Goal: Task Accomplishment & Management: Use online tool/utility

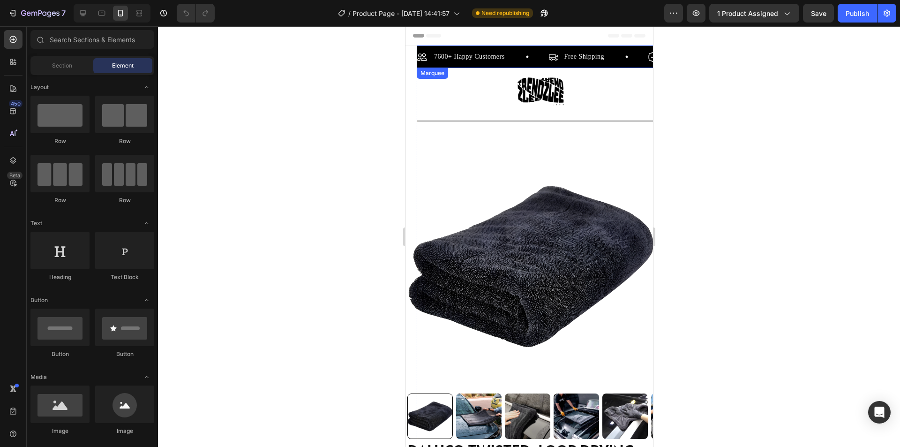
click at [533, 57] on div "7600+ Happy Customers Item List" at bounding box center [482, 56] width 131 height 11
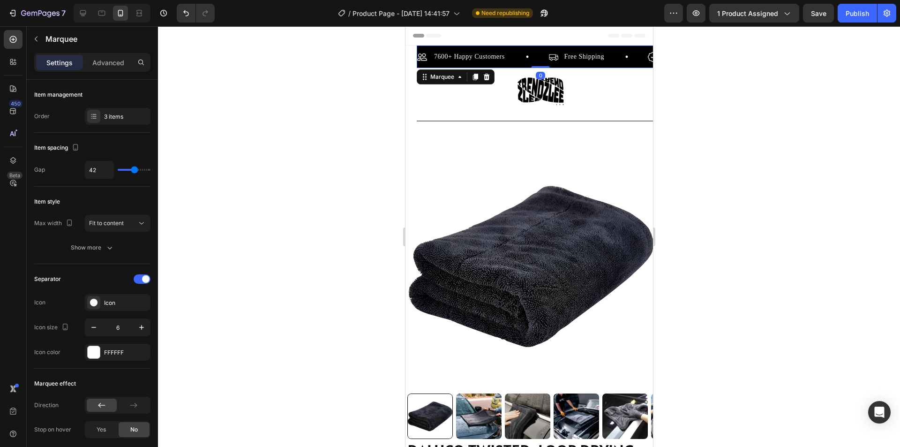
click at [533, 57] on div "7600+ Happy Customers Item List" at bounding box center [482, 56] width 131 height 11
click at [534, 52] on div "7600+ Happy Customers Item List" at bounding box center [482, 56] width 131 height 11
type input "43"
type input "41"
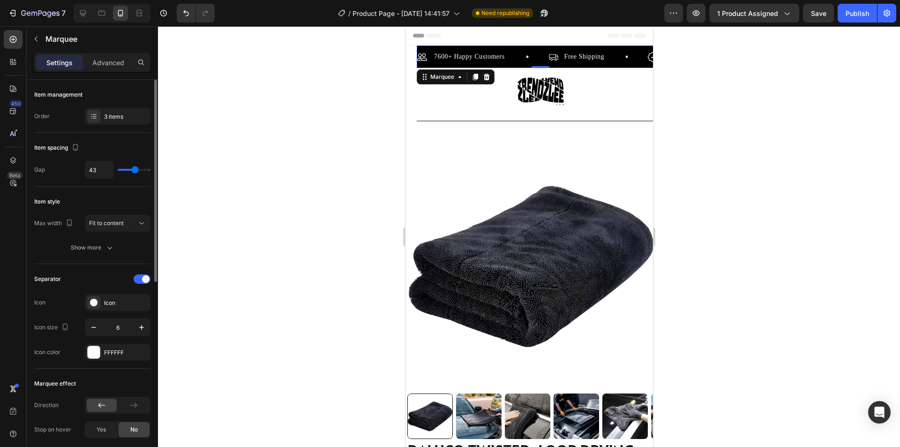
type input "41"
type input "39"
type input "37"
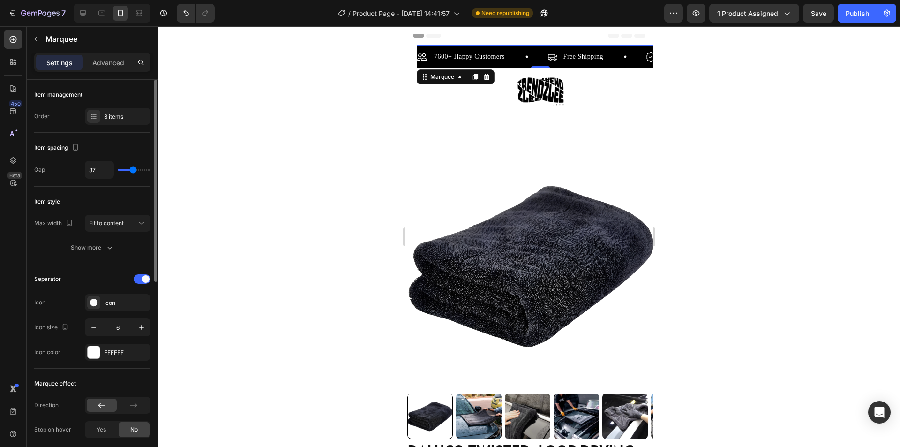
type input "36"
type input "31"
type input "22"
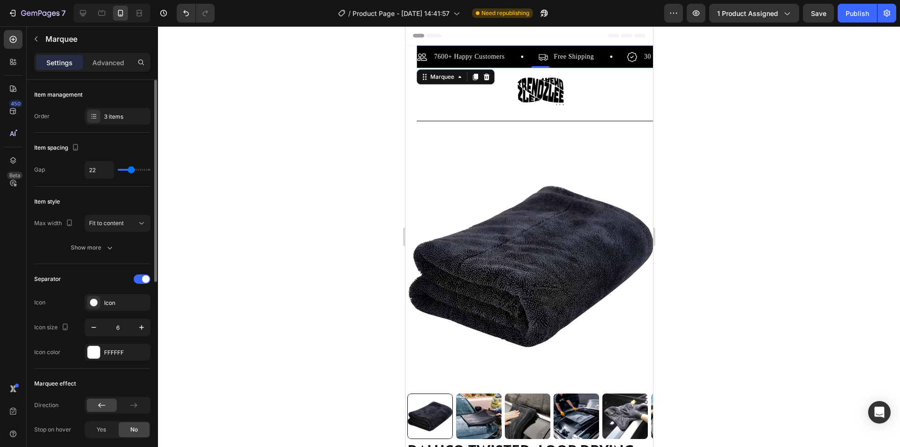
type input "22"
type input "21"
type input "9"
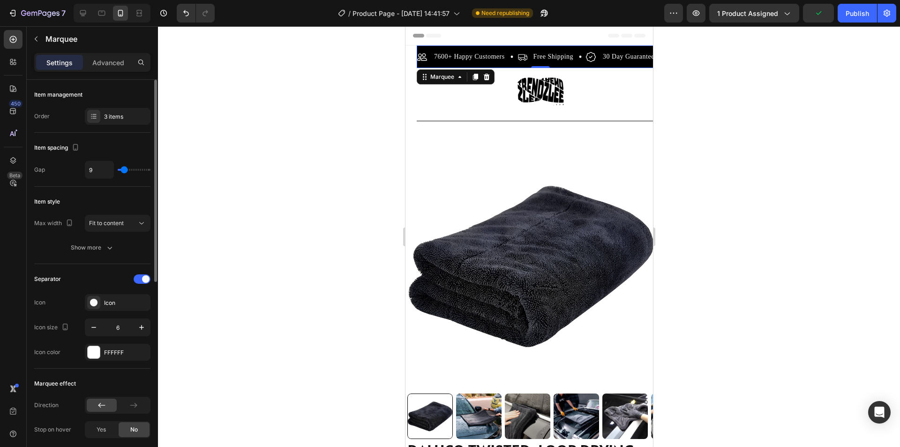
type input "10"
type input "12"
type input "13"
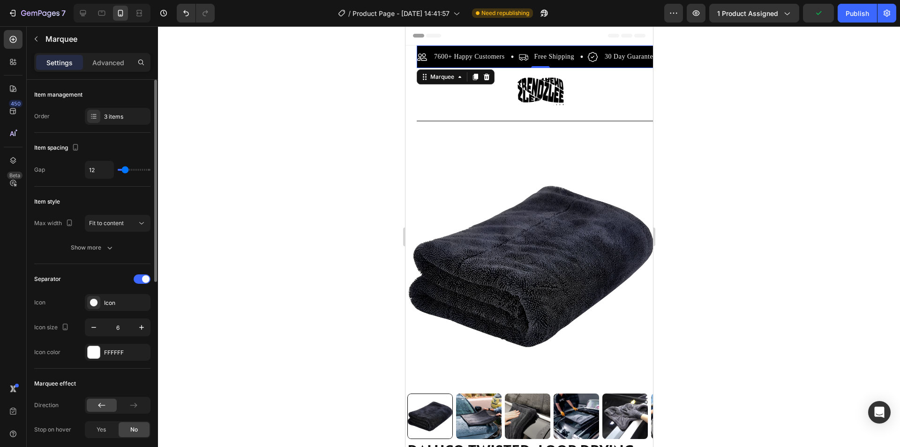
type input "13"
type input "15"
type input "16"
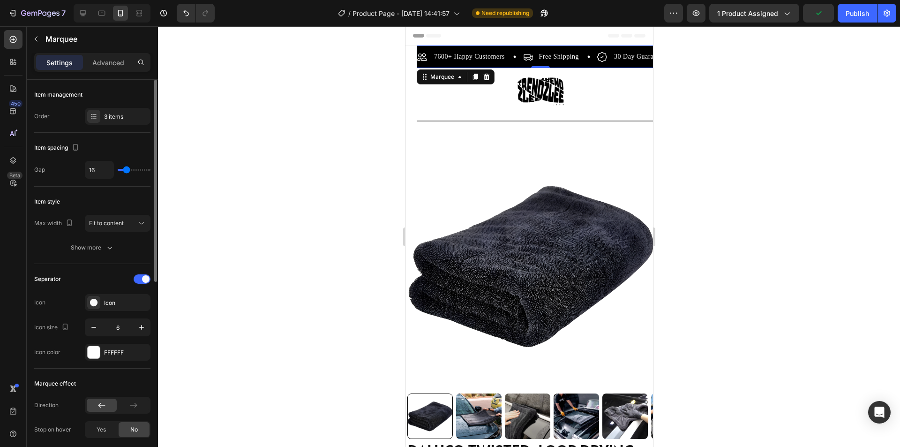
type input "18"
type input "19"
drag, startPoint x: 135, startPoint y: 168, endPoint x: 128, endPoint y: 171, distance: 8.5
type input "19"
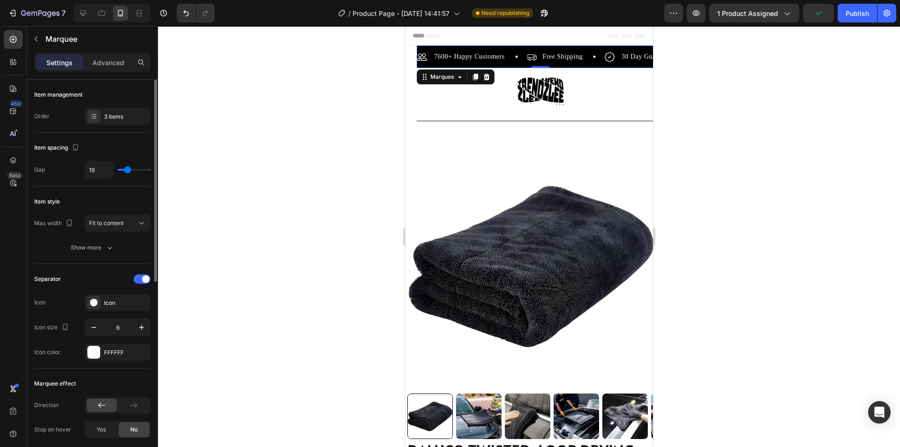
click at [128, 171] on input "range" at bounding box center [134, 170] width 33 height 2
type input "21"
type input "22"
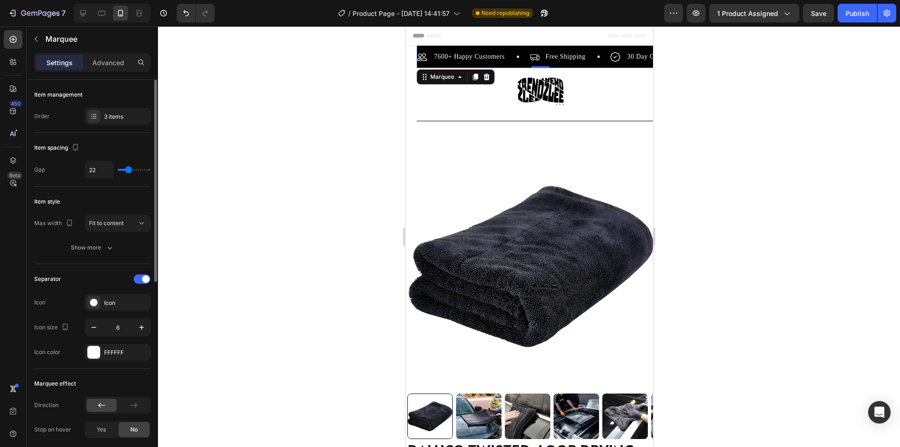
click at [128, 171] on input "range" at bounding box center [134, 170] width 33 height 2
click at [120, 225] on span "Fit to content" at bounding box center [106, 222] width 35 height 7
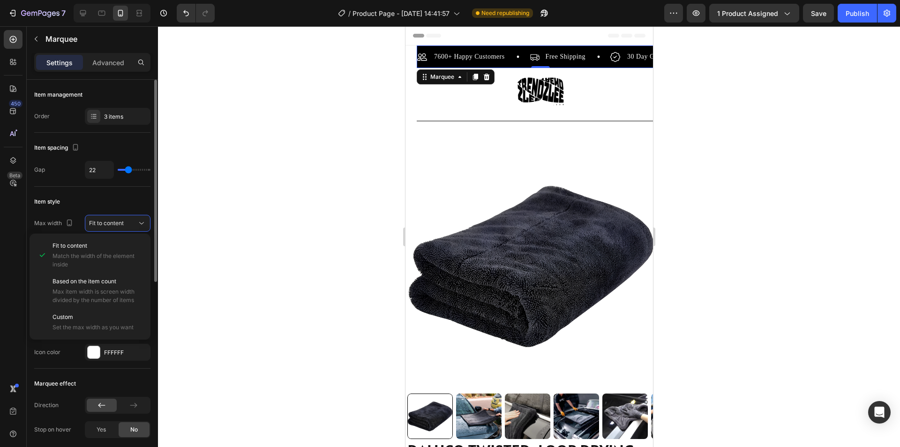
click at [123, 202] on div "Item style" at bounding box center [92, 201] width 116 height 15
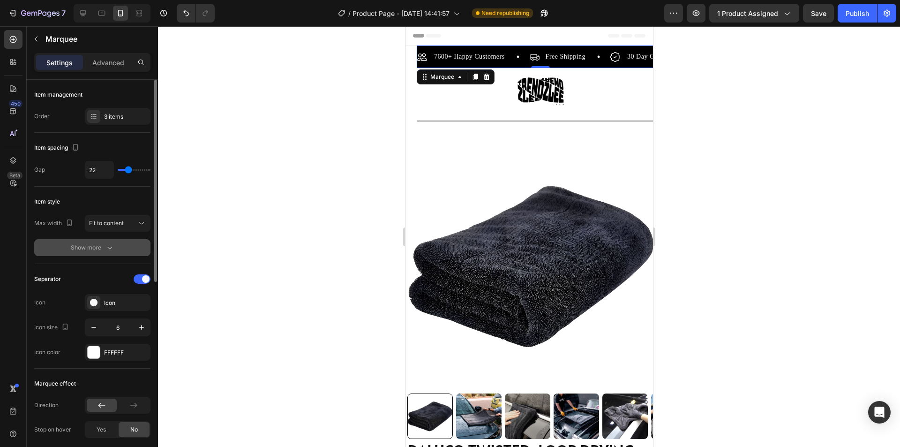
click at [104, 250] on div "Show more" at bounding box center [93, 247] width 44 height 9
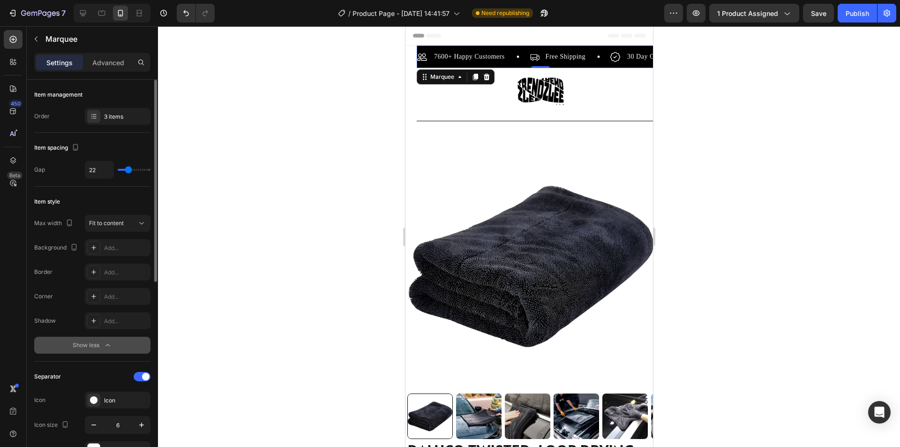
click at [105, 345] on icon "button" at bounding box center [107, 344] width 9 height 9
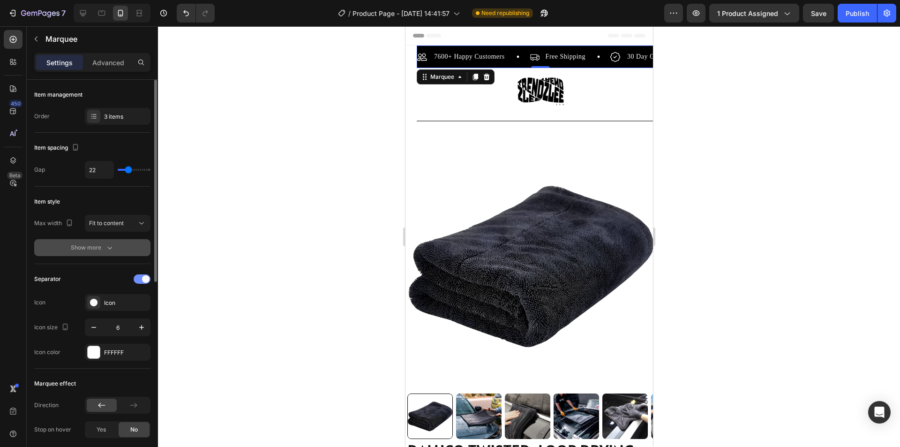
click at [142, 279] on span at bounding box center [146, 279] width 8 height 8
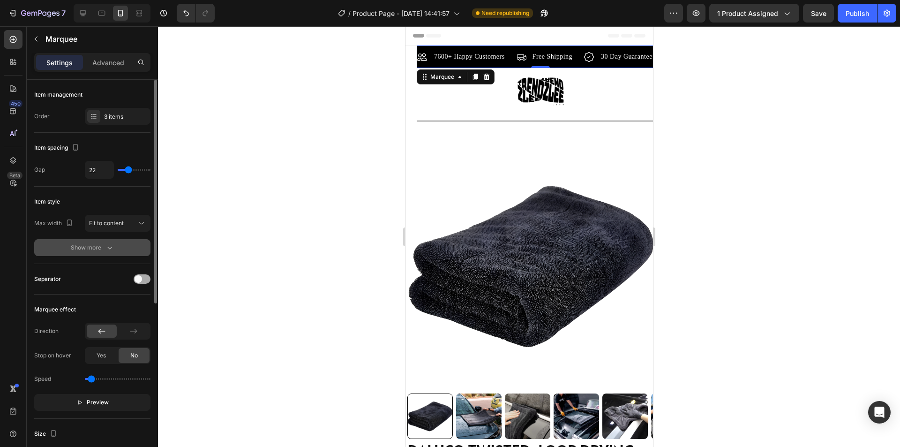
click at [142, 279] on div at bounding box center [142, 278] width 17 height 9
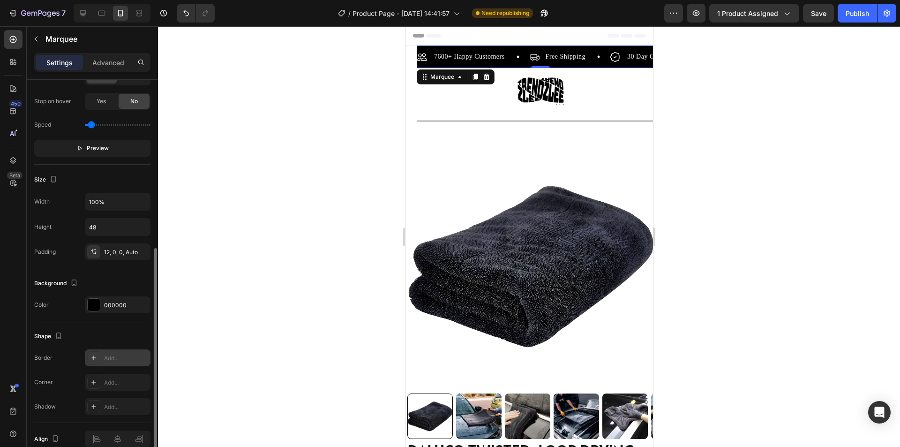
scroll to position [374, 0]
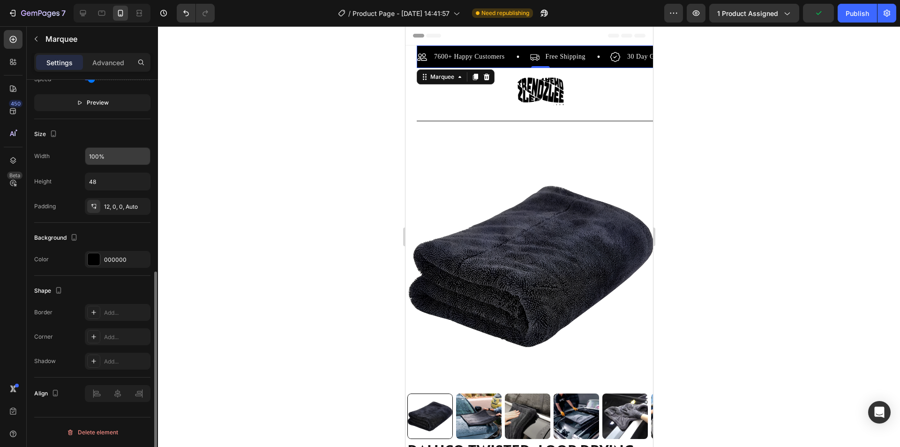
click at [97, 158] on input "100%" at bounding box center [117, 156] width 65 height 17
click at [111, 156] on input "100%" at bounding box center [117, 156] width 65 height 17
click at [113, 180] on input "48" at bounding box center [117, 181] width 65 height 17
click at [148, 181] on button "button" at bounding box center [141, 181] width 17 height 17
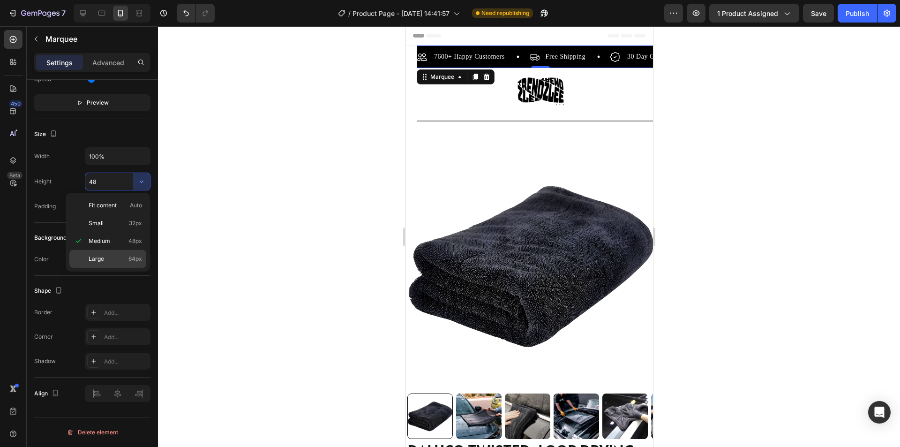
click at [128, 261] on p "Large 64px" at bounding box center [115, 259] width 53 height 8
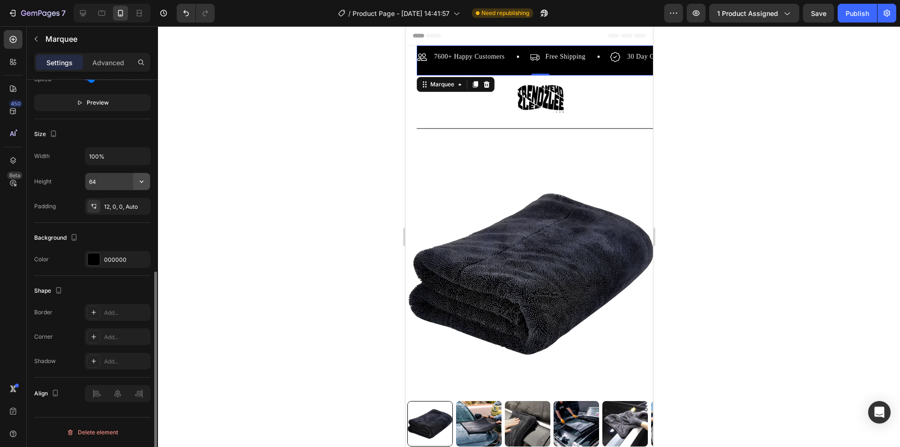
click at [140, 180] on icon "button" at bounding box center [141, 181] width 9 height 9
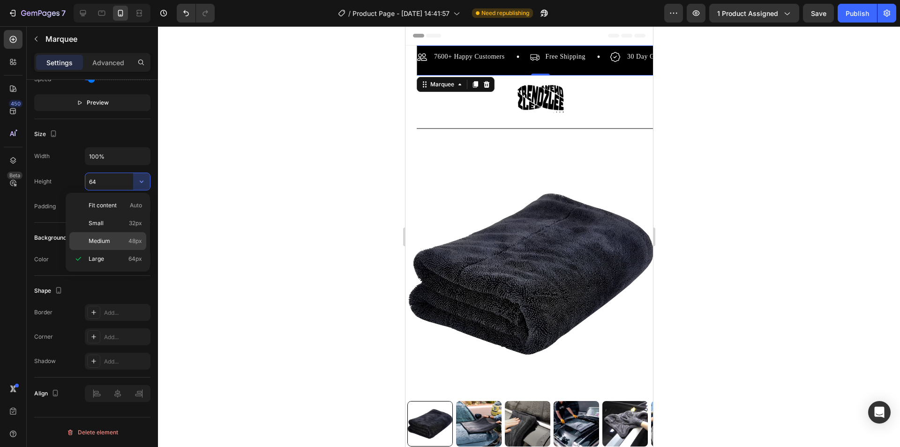
click at [129, 237] on span "48px" at bounding box center [135, 241] width 14 height 8
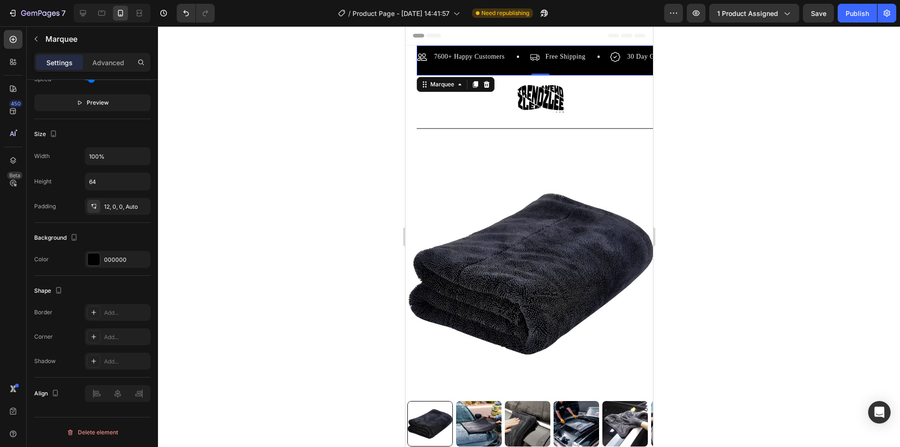
type input "48"
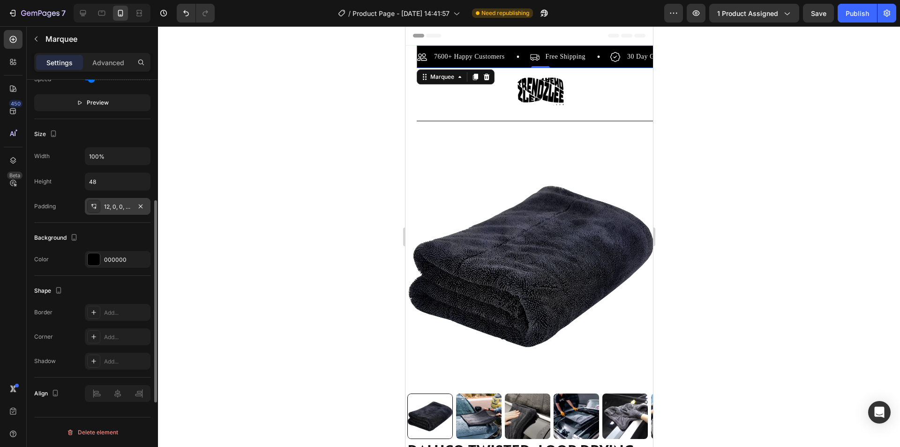
scroll to position [327, 0]
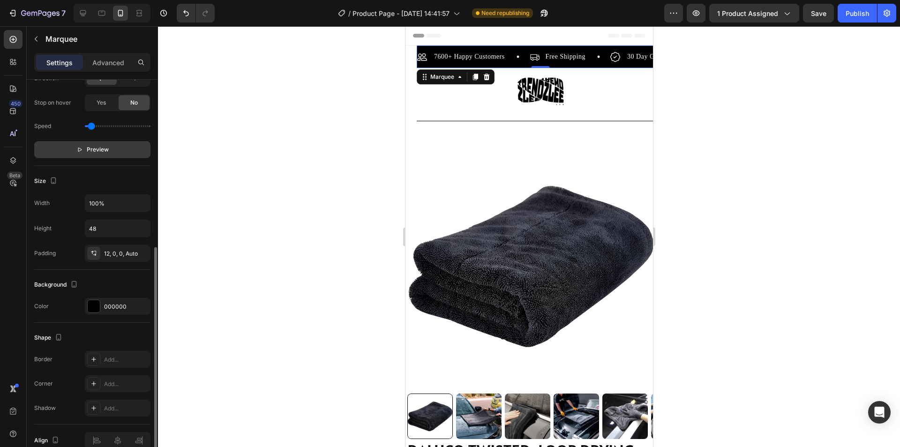
click at [107, 147] on span "Preview" at bounding box center [98, 149] width 22 height 9
click at [107, 147] on button "Pause" at bounding box center [92, 149] width 116 height 17
drag, startPoint x: 90, startPoint y: 125, endPoint x: 97, endPoint y: 124, distance: 6.6
click at [97, 125] on input "range" at bounding box center [118, 126] width 66 height 2
type input "0.8"
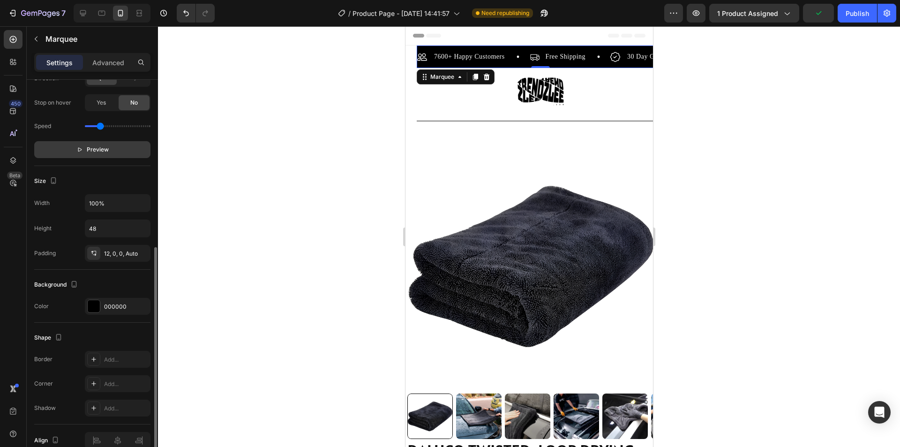
click at [100, 126] on input "range" at bounding box center [118, 126] width 66 height 2
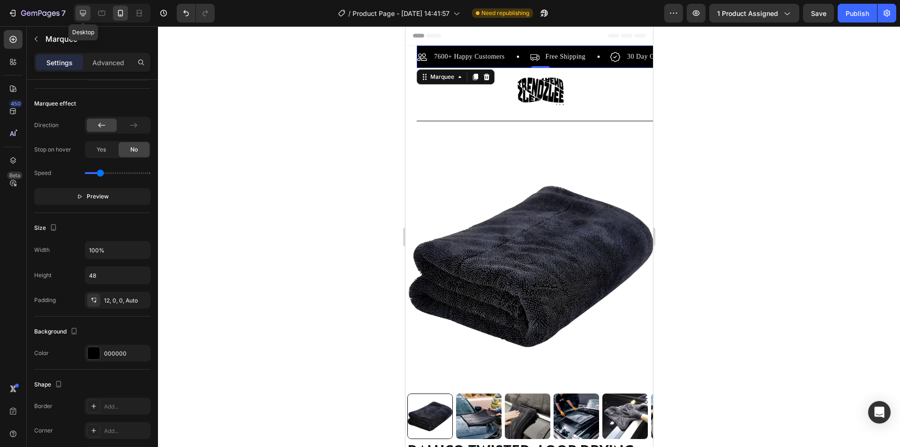
click at [80, 11] on icon at bounding box center [83, 13] width 6 height 6
type input "80"
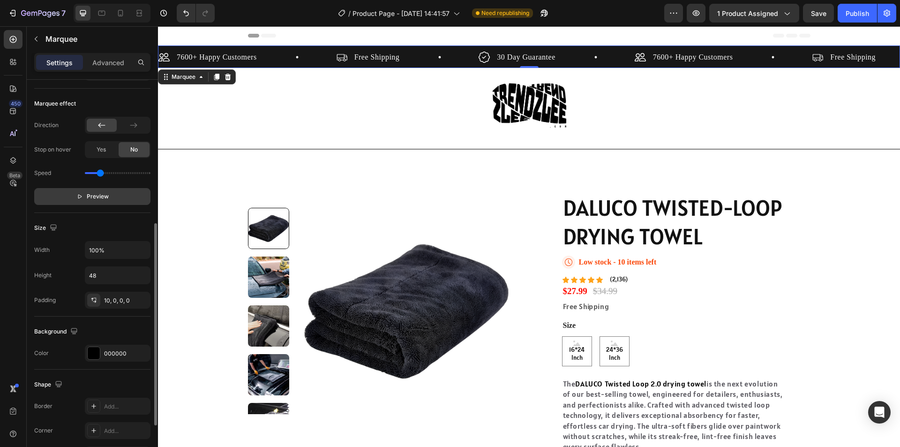
click at [89, 200] on span "Preview" at bounding box center [98, 196] width 22 height 9
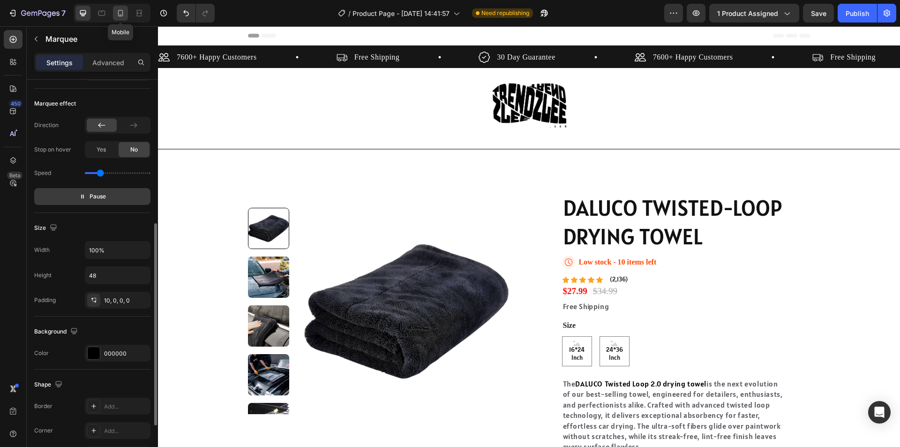
click at [121, 14] on icon at bounding box center [120, 12] width 9 height 9
type input "22"
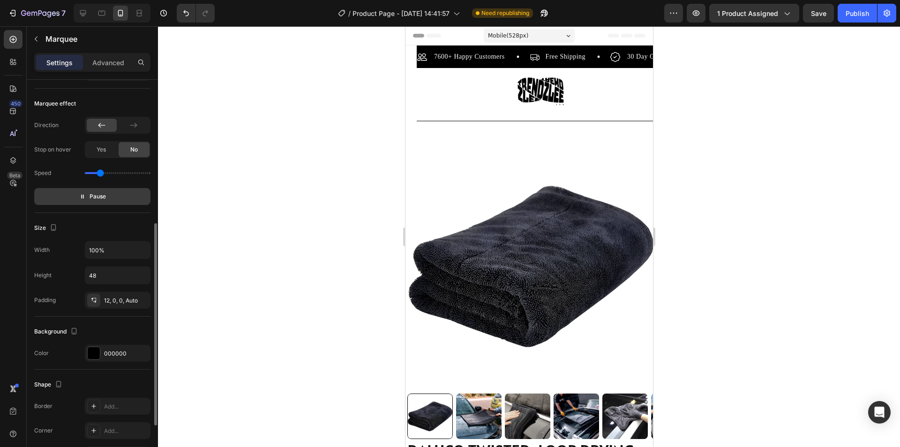
click at [407, 57] on section "7600+ Happy Customers Item List Free Shipping Item List 30 Day Guarantee Item L…" at bounding box center [529, 426] width 248 height 762
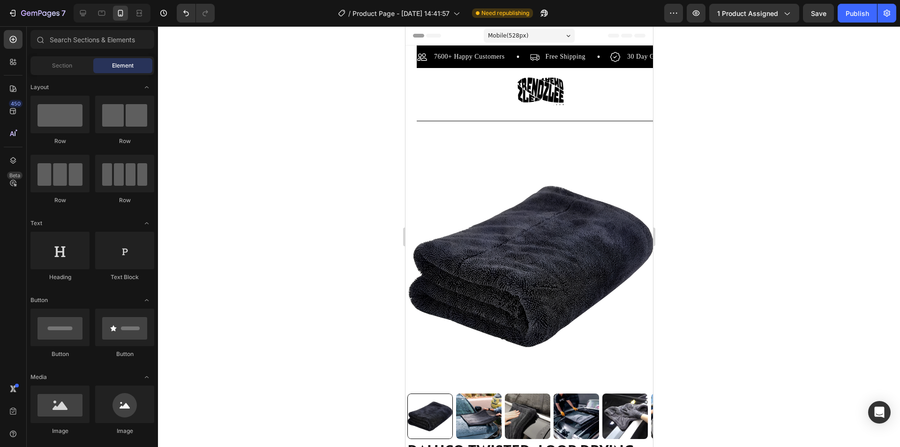
click at [411, 60] on section "7600+ Happy Customers Item List Free Shipping Item List 30 Day Guarantee Item L…" at bounding box center [529, 426] width 248 height 762
click at [413, 63] on section "7600+ Happy Customers Item List Free Shipping Item List 30 Day Guarantee Item L…" at bounding box center [529, 426] width 248 height 762
click at [418, 66] on div "7600+ Happy Customers Item List Free Shipping Item List 30 Day Guarantee Item L…" at bounding box center [540, 59] width 248 height 17
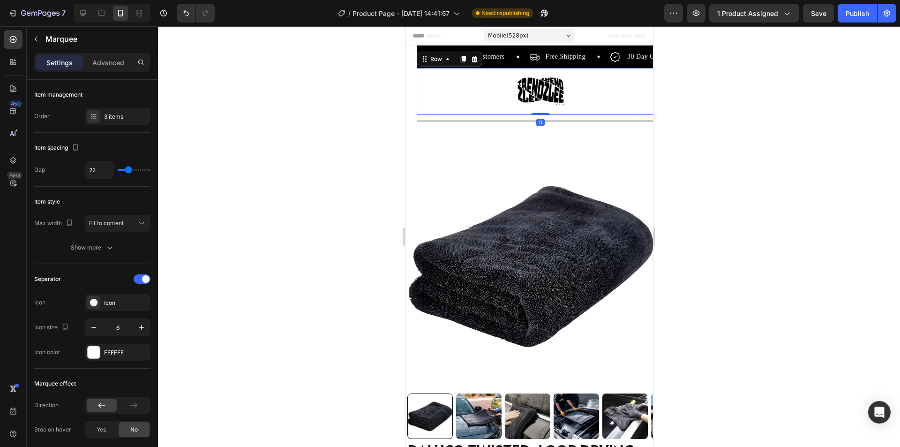
click at [438, 98] on div "Image Row 0" at bounding box center [540, 91] width 248 height 47
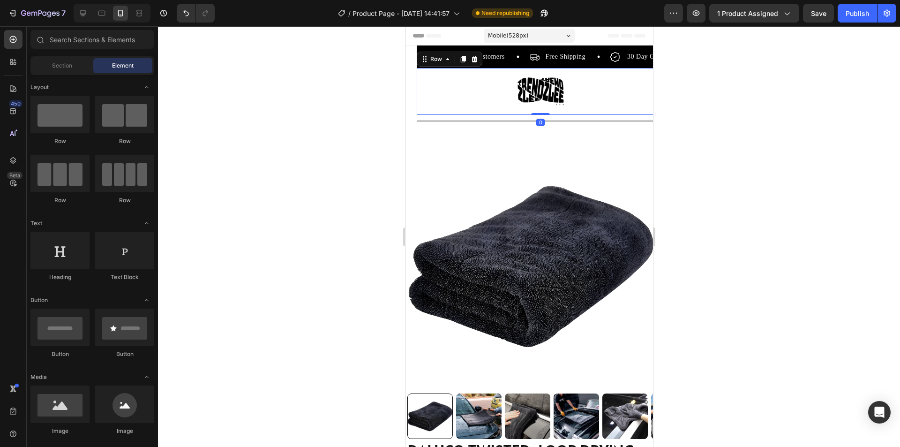
click at [460, 38] on div "Header" at bounding box center [529, 35] width 233 height 19
click at [442, 37] on div "Header" at bounding box center [428, 35] width 35 height 11
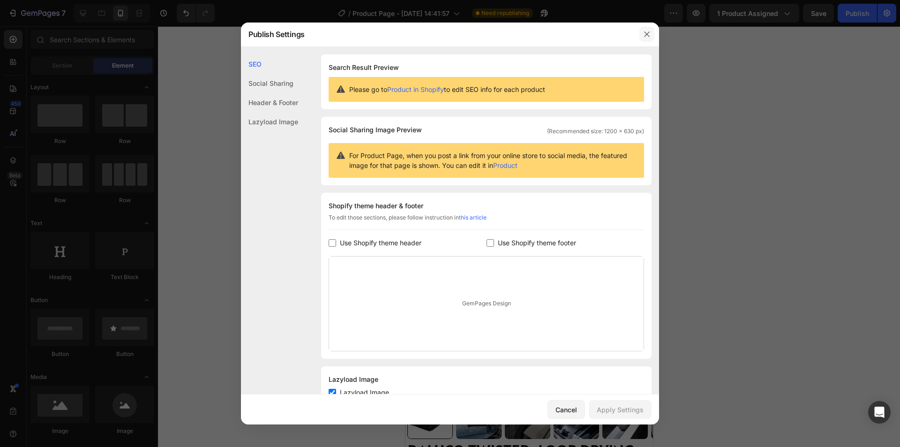
click at [648, 35] on icon "button" at bounding box center [647, 34] width 8 height 8
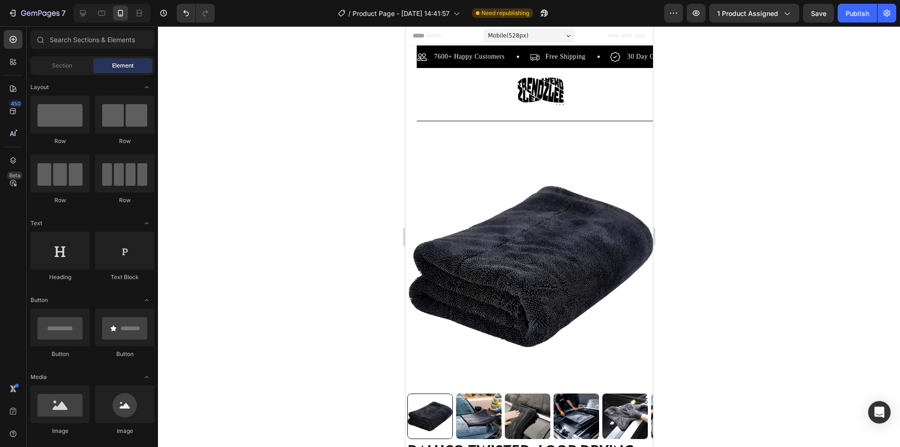
click at [608, 35] on icon at bounding box center [613, 36] width 11 height 4
click at [623, 38] on div "Header" at bounding box center [529, 35] width 233 height 19
click at [568, 36] on div "Mobile ( 528 px)" at bounding box center [528, 36] width 91 height 14
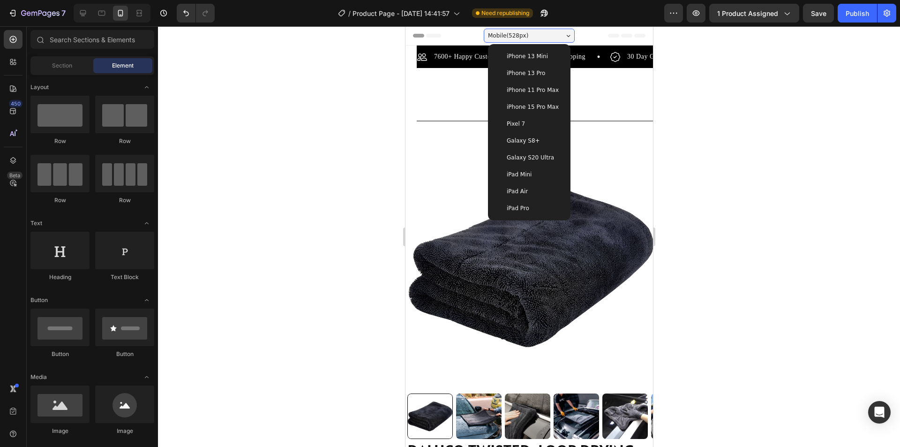
click at [769, 166] on div at bounding box center [529, 236] width 742 height 421
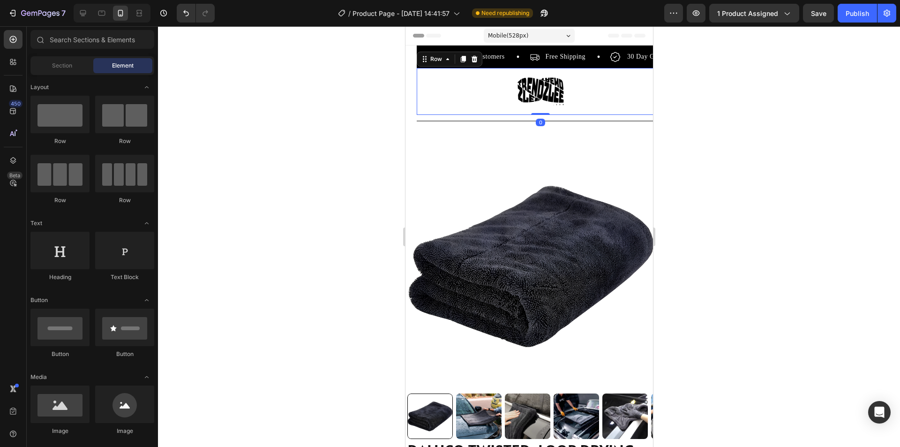
click at [597, 95] on div "Image Row 0" at bounding box center [540, 91] width 248 height 47
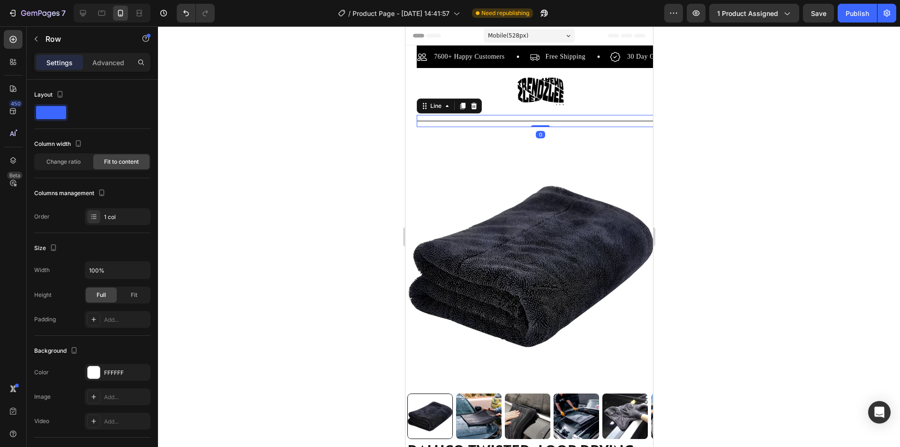
click at [594, 122] on div "Title Line 0" at bounding box center [540, 121] width 248 height 12
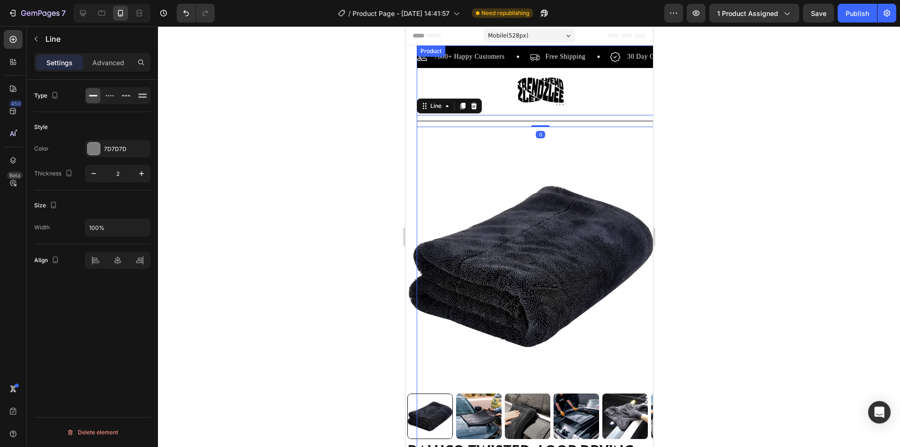
click at [528, 129] on div "Product Images" at bounding box center [540, 283] width 248 height 312
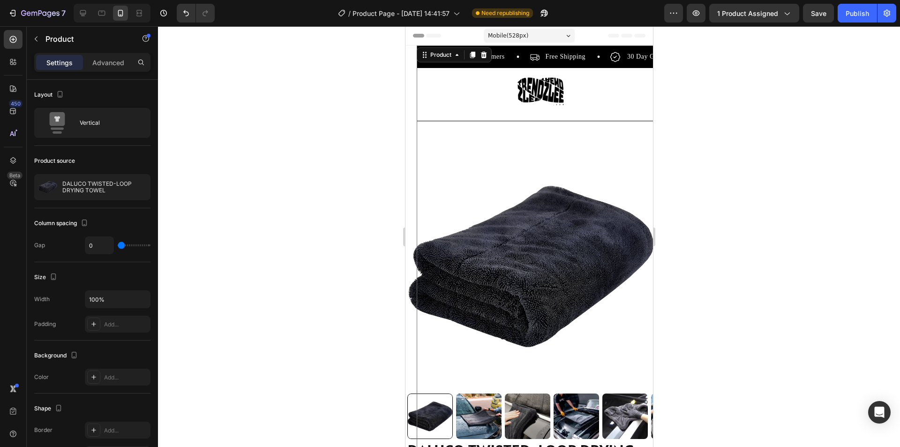
click at [528, 129] on div "Product Images" at bounding box center [540, 283] width 248 height 312
type input "7"
type input "28"
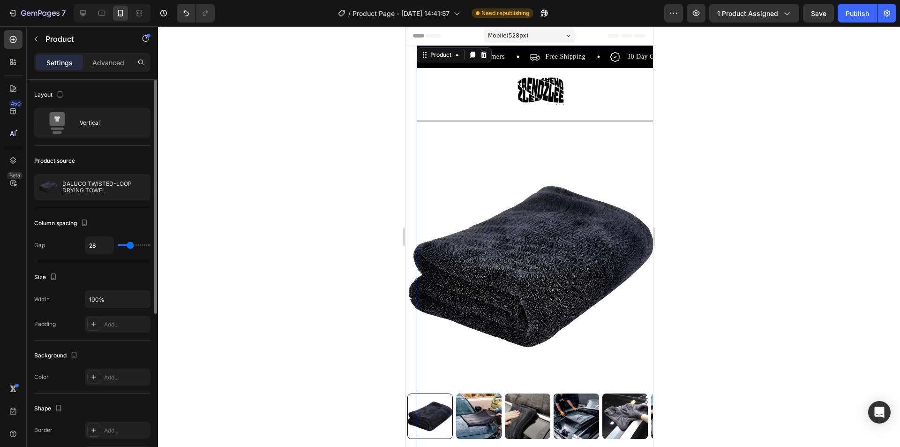
type input "33"
type input "41"
type input "47"
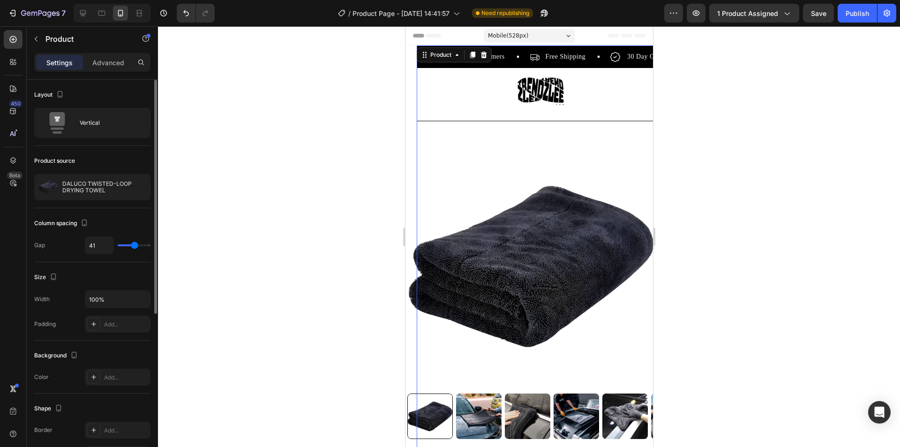
type input "47"
type input "58"
type input "73"
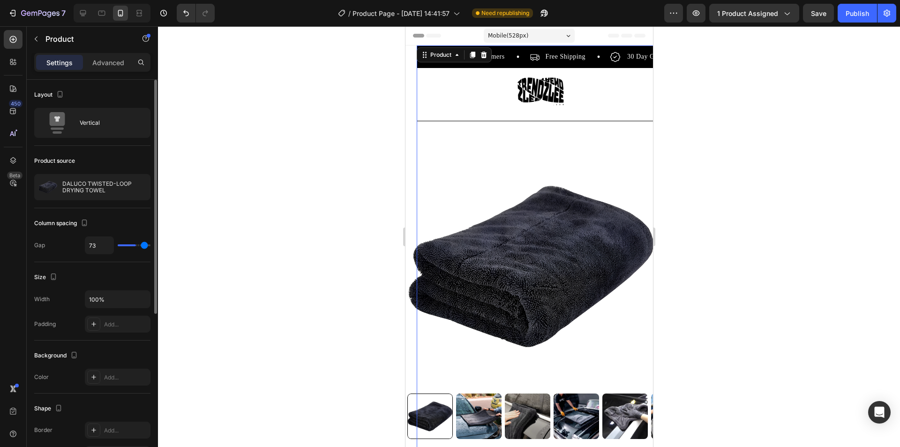
type input "80"
type input "77"
type input "18"
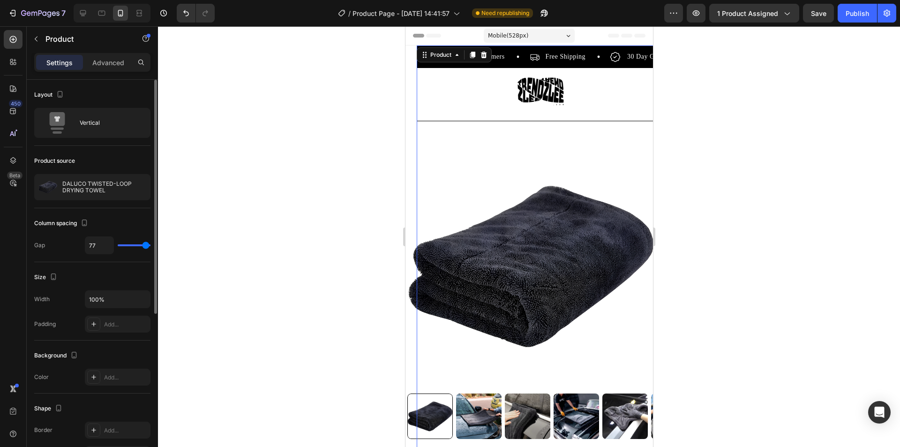
type input "18"
type input "0"
drag, startPoint x: 123, startPoint y: 246, endPoint x: 113, endPoint y: 243, distance: 10.1
click at [118, 244] on input "range" at bounding box center [134, 245] width 33 height 2
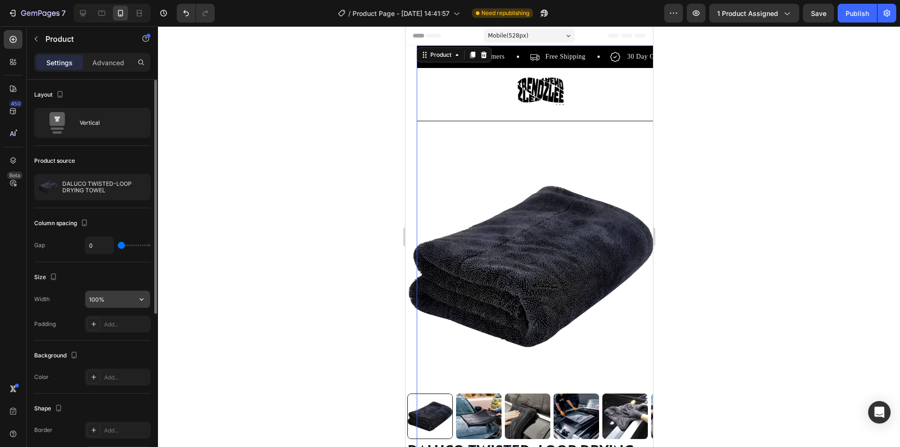
scroll to position [47, 0]
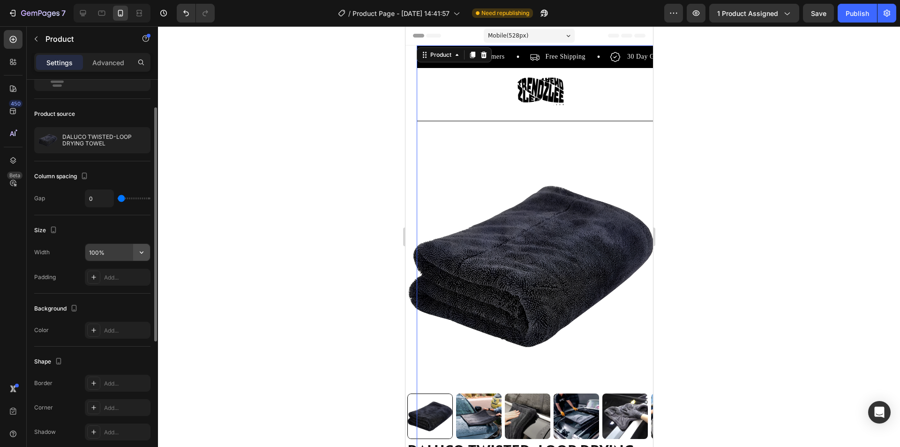
click at [140, 256] on icon "button" at bounding box center [141, 252] width 9 height 9
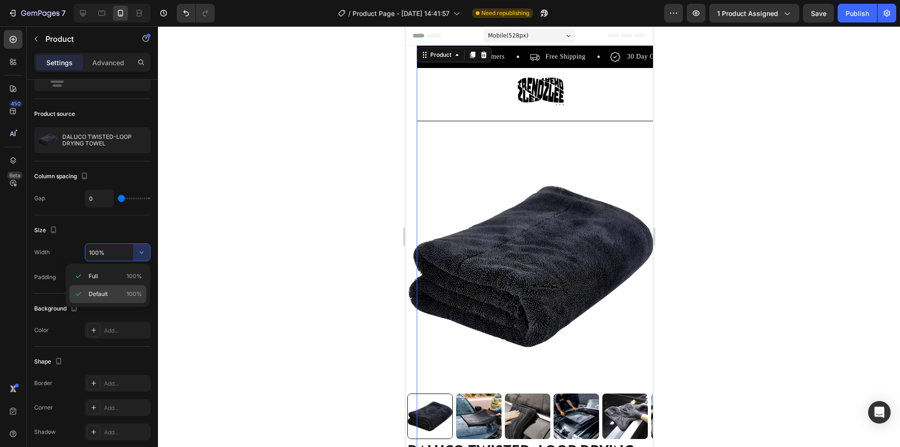
click at [130, 292] on span "100%" at bounding box center [134, 294] width 15 height 8
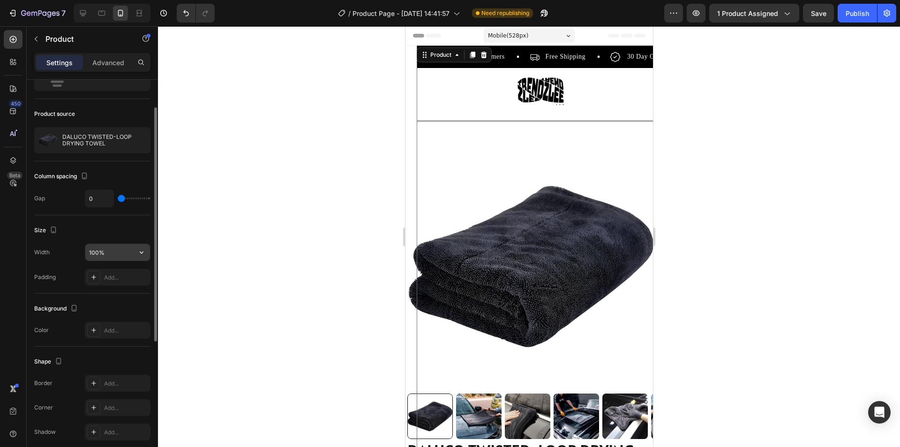
click at [145, 259] on button "button" at bounding box center [141, 252] width 17 height 17
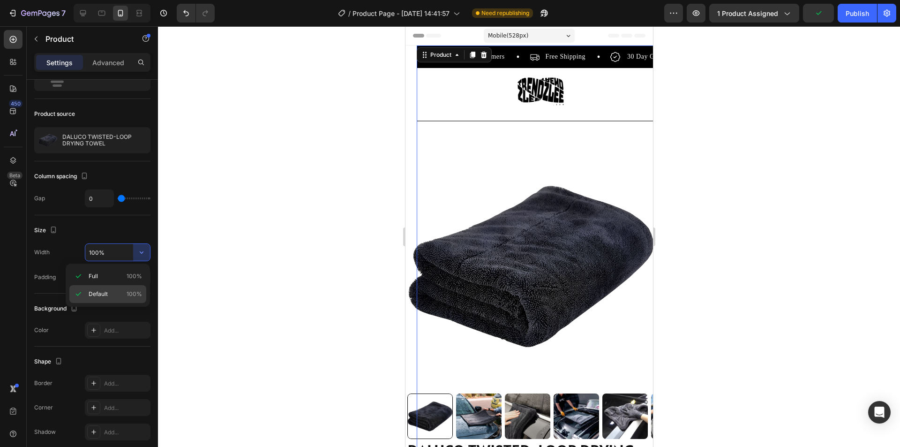
click at [104, 294] on span "Default" at bounding box center [98, 294] width 19 height 8
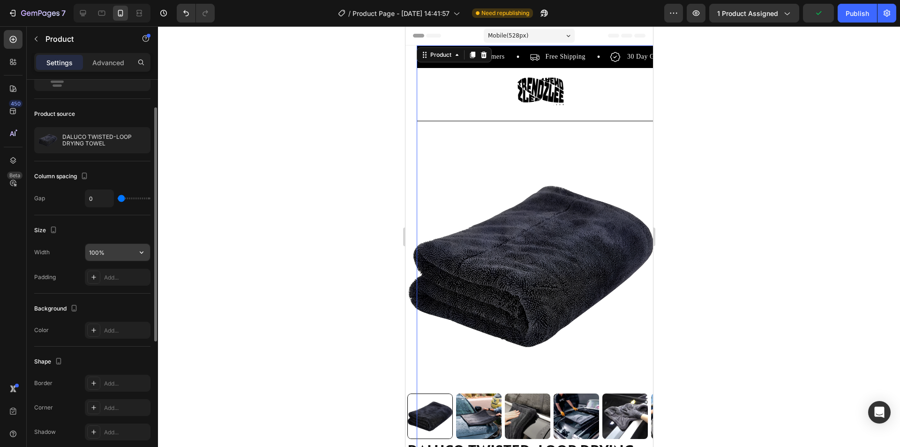
click at [142, 250] on icon "button" at bounding box center [141, 252] width 9 height 9
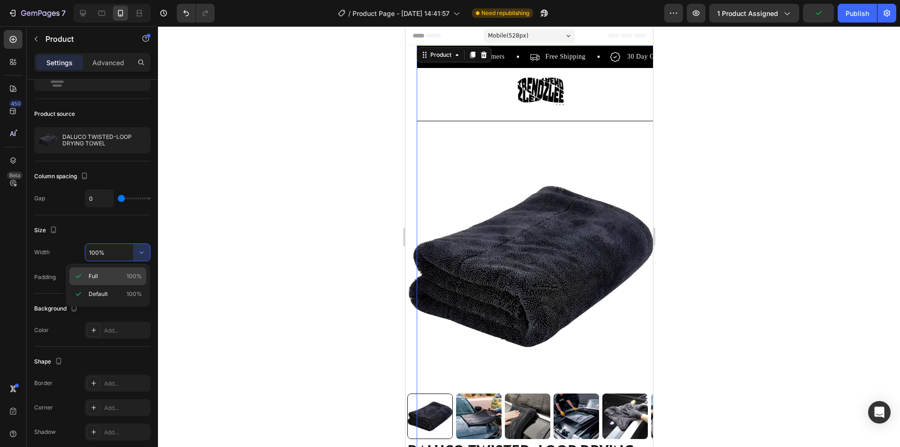
click at [109, 273] on p "Full 100%" at bounding box center [115, 276] width 53 height 8
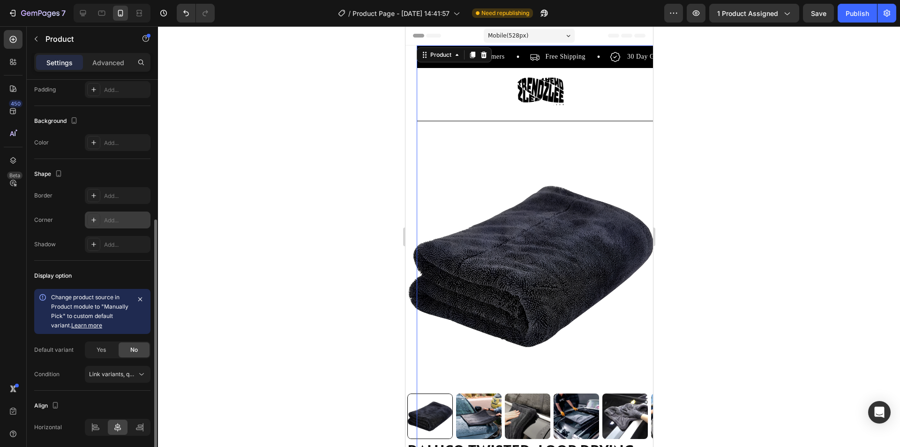
scroll to position [268, 0]
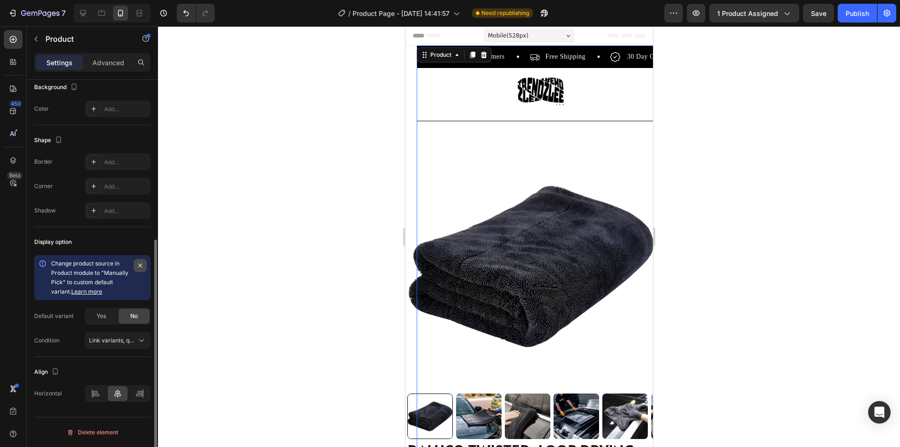
click at [140, 265] on icon "button" at bounding box center [140, 266] width 8 height 8
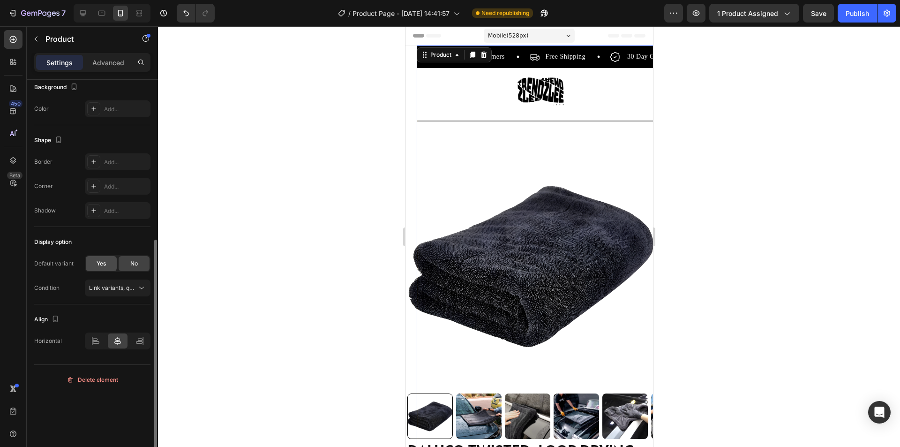
click at [106, 262] on span "Yes" at bounding box center [101, 263] width 9 height 8
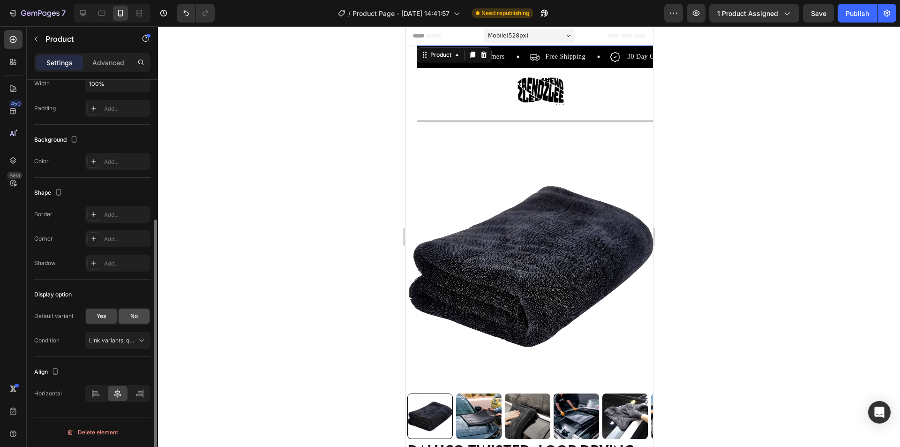
click at [137, 313] on span "No" at bounding box center [134, 316] width 8 height 8
radio input "false"
click at [142, 342] on icon at bounding box center [141, 340] width 9 height 9
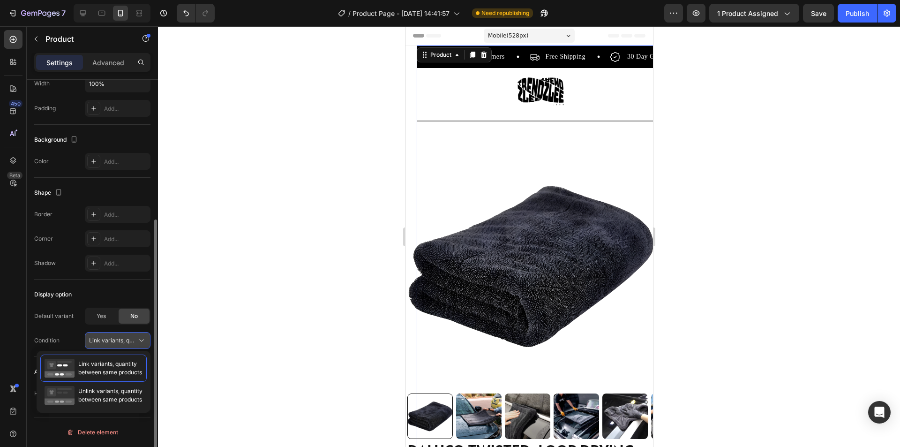
click at [144, 337] on icon at bounding box center [141, 340] width 9 height 9
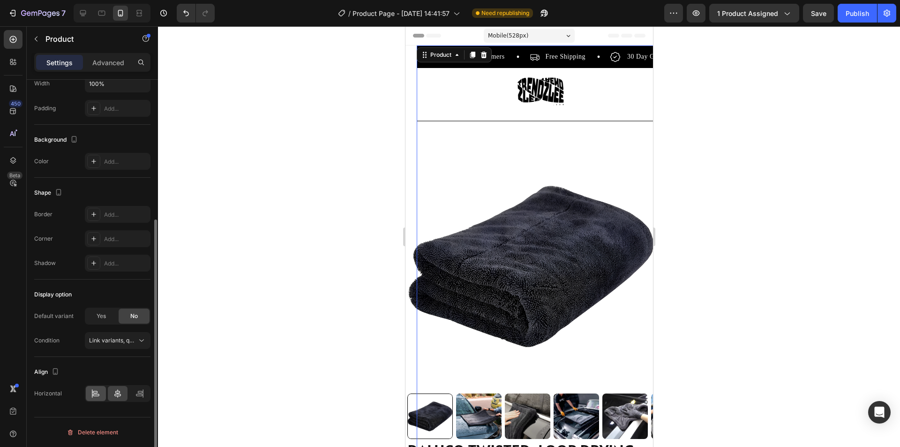
click at [98, 393] on icon at bounding box center [95, 393] width 9 height 9
click at [136, 391] on icon at bounding box center [139, 393] width 9 height 9
click at [120, 397] on icon at bounding box center [117, 393] width 9 height 9
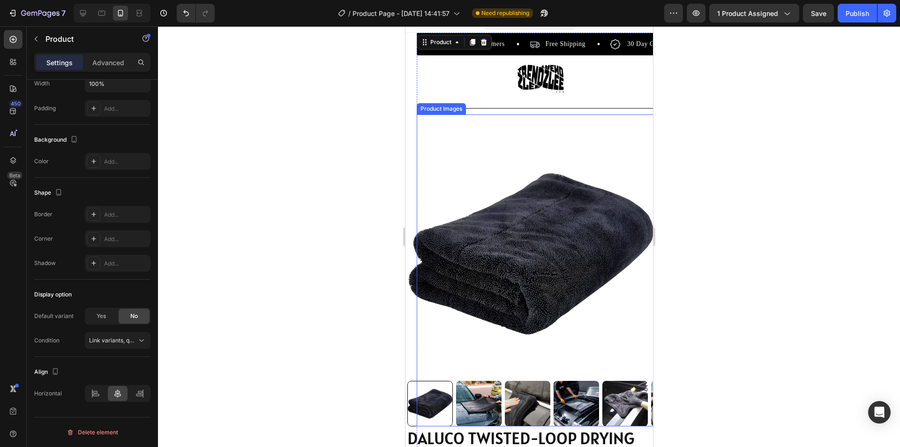
scroll to position [0, 0]
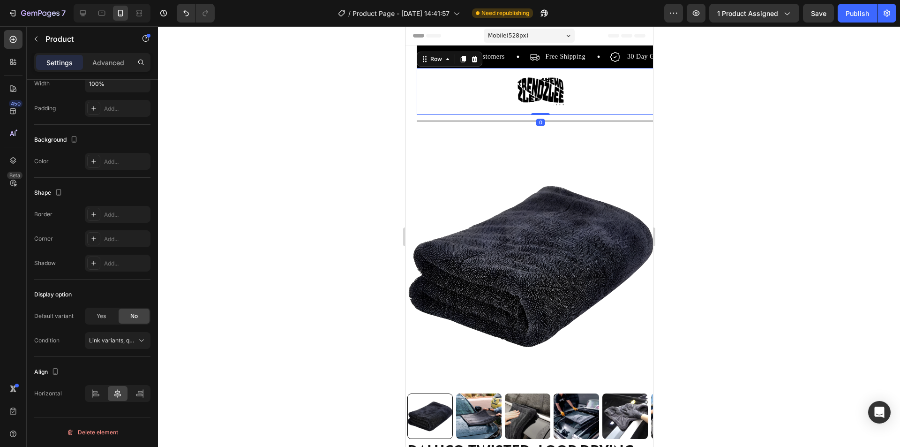
click at [462, 107] on div "Image Row 0" at bounding box center [540, 91] width 248 height 47
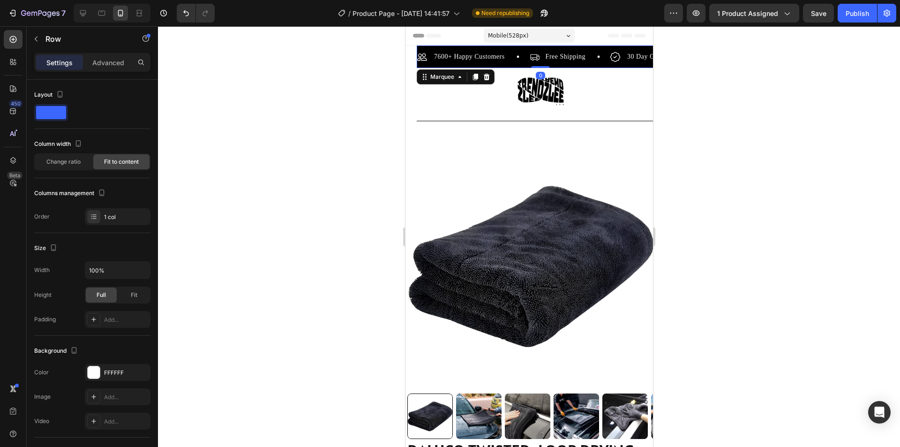
click at [599, 59] on div "Free Shipping Item List" at bounding box center [569, 56] width 81 height 11
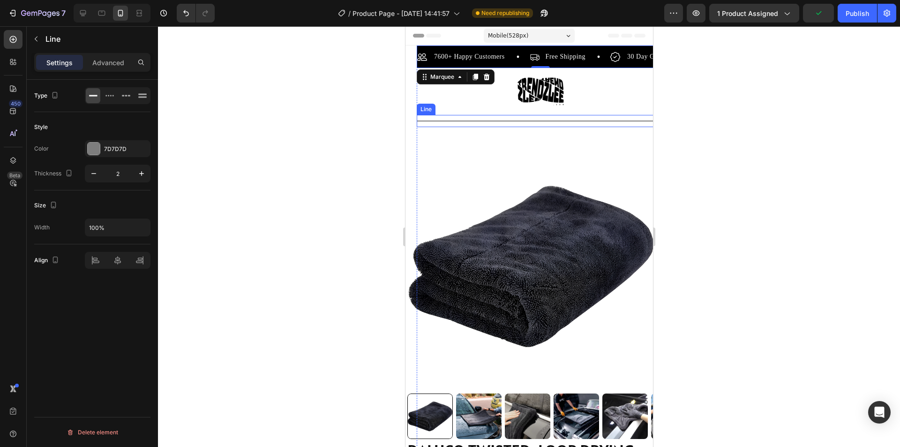
click at [600, 120] on div "Title Line" at bounding box center [540, 121] width 248 height 12
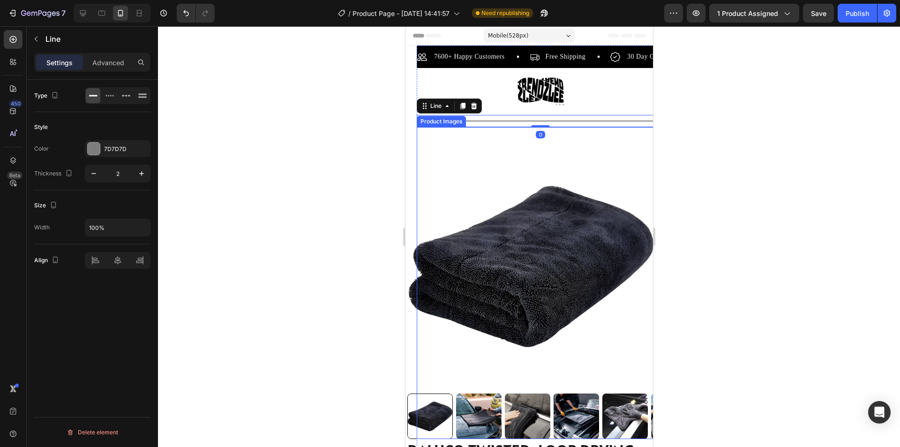
click at [431, 184] on img at bounding box center [531, 266] width 248 height 248
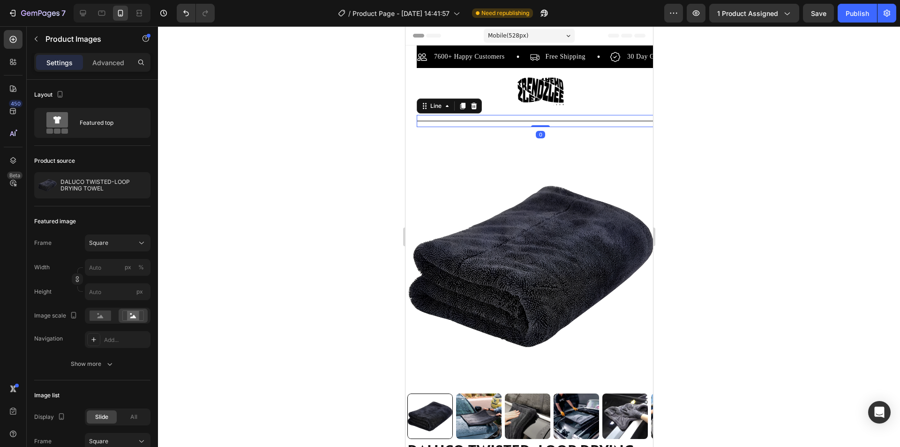
click at [530, 120] on div "Title Line 0" at bounding box center [540, 121] width 248 height 12
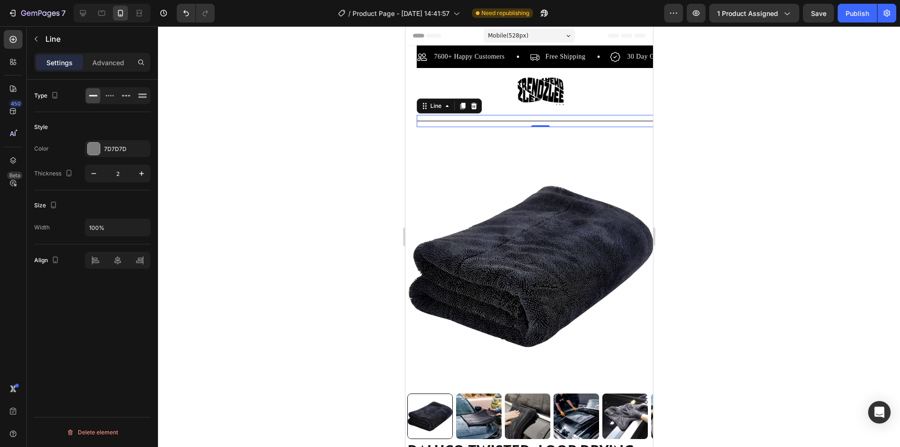
click at [63, 63] on p "Settings" at bounding box center [59, 63] width 26 height 10
click at [114, 95] on icon at bounding box center [109, 95] width 9 height 9
click at [89, 97] on icon at bounding box center [93, 95] width 9 height 9
click at [145, 223] on icon "button" at bounding box center [141, 227] width 9 height 9
click at [109, 265] on p "Default 100%" at bounding box center [115, 269] width 53 height 8
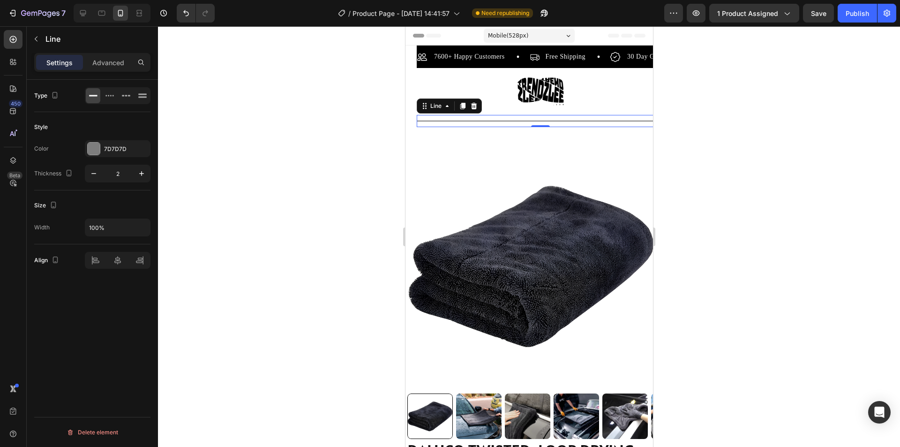
click at [134, 218] on div "Size Width 100%" at bounding box center [92, 217] width 116 height 54
click at [140, 226] on icon "button" at bounding box center [141, 227] width 9 height 9
click at [78, 270] on icon at bounding box center [78, 269] width 5 height 4
click at [104, 65] on p "Advanced" at bounding box center [108, 63] width 32 height 10
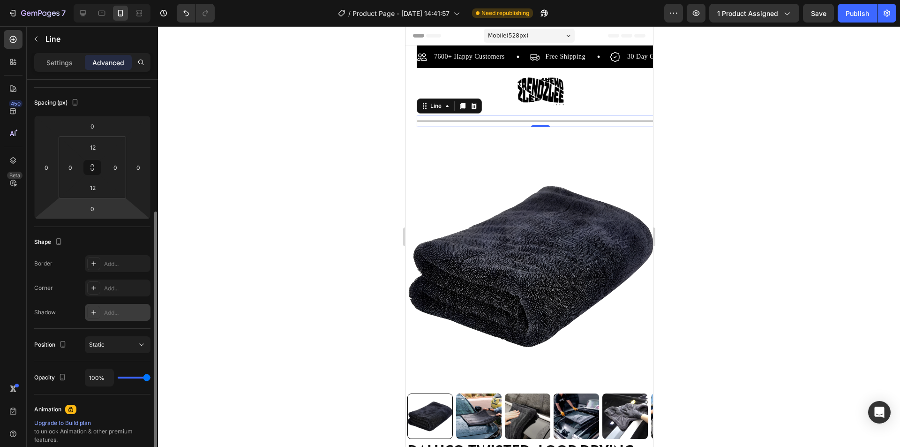
scroll to position [141, 0]
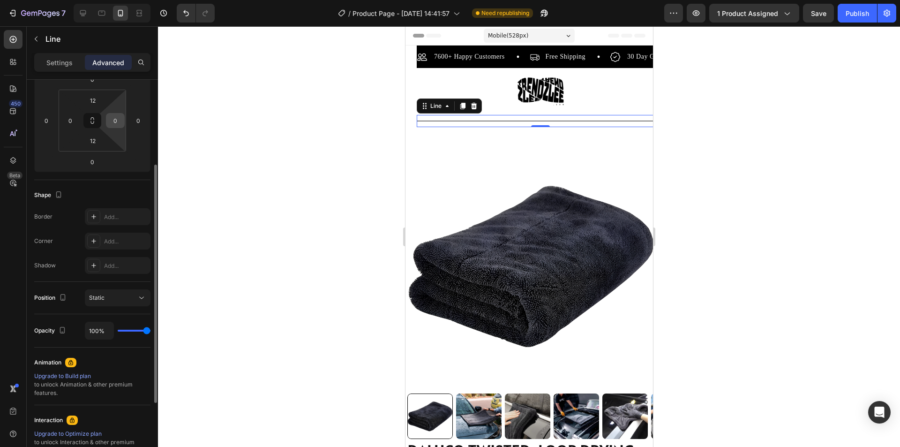
click at [113, 123] on input "0" at bounding box center [115, 120] width 14 height 14
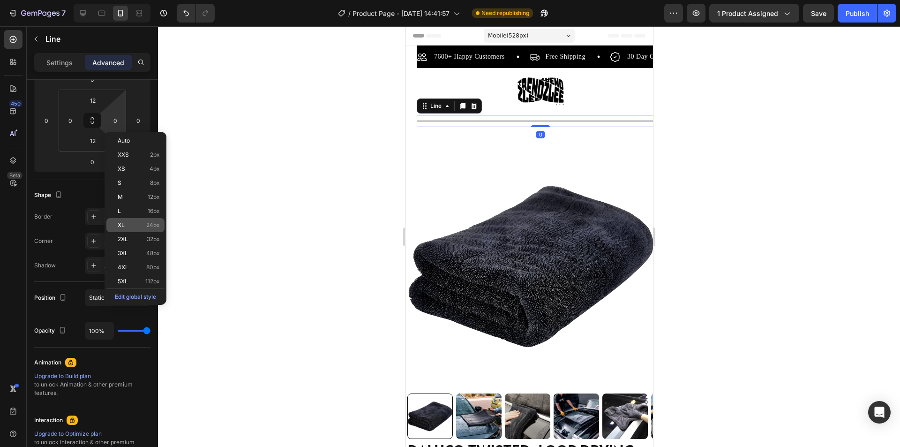
click at [130, 228] on p "XL 24px" at bounding box center [139, 225] width 42 height 7
type input "24"
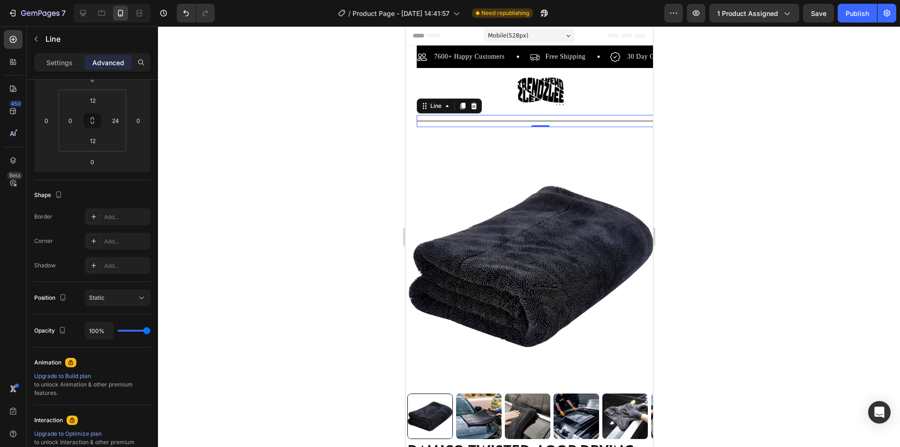
click at [254, 170] on div at bounding box center [529, 236] width 742 height 421
